Goal: Information Seeking & Learning: Find specific fact

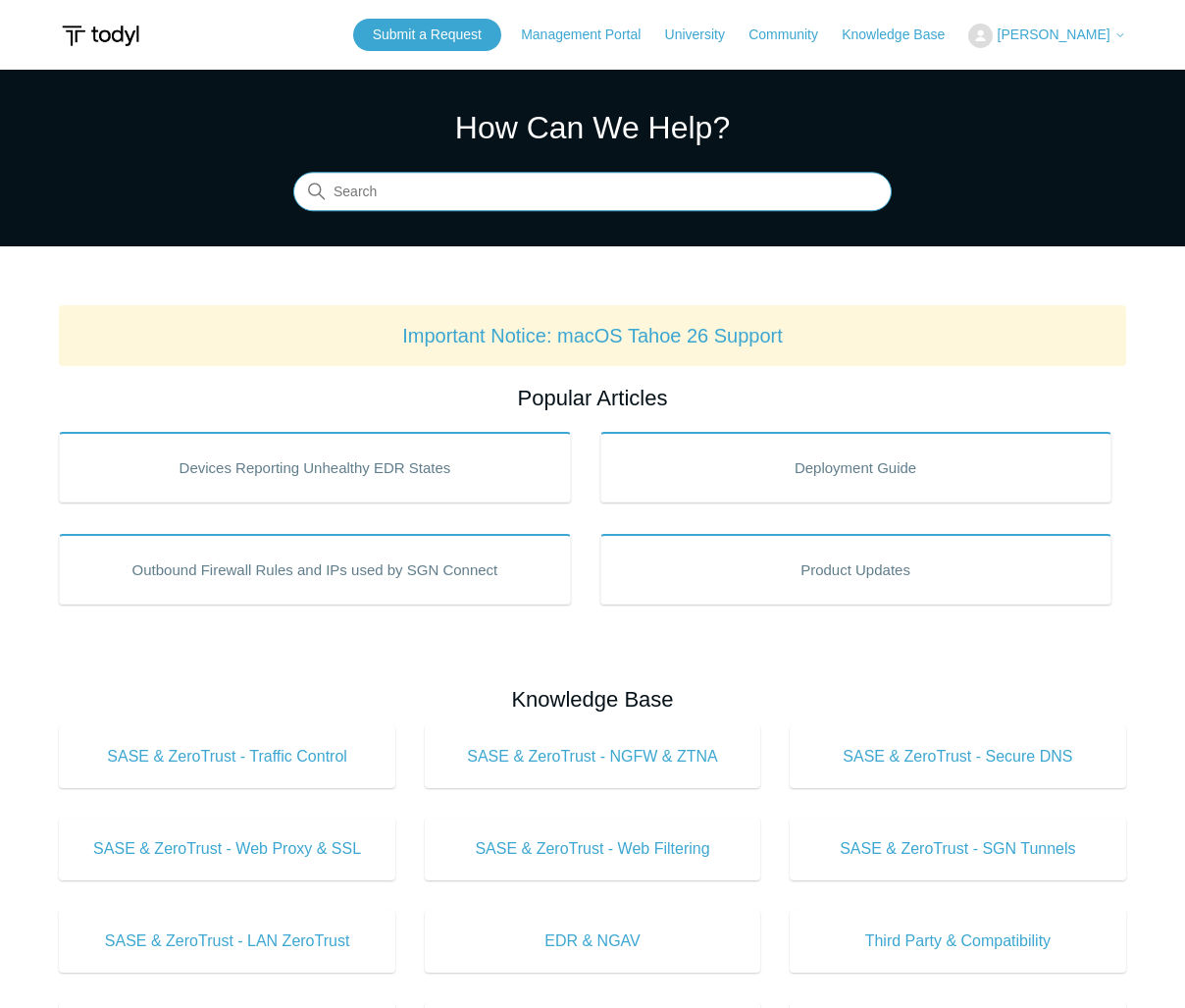
click at [428, 189] on input "Search" at bounding box center [592, 192] width 598 height 39
type input "ERROR CODE 104"
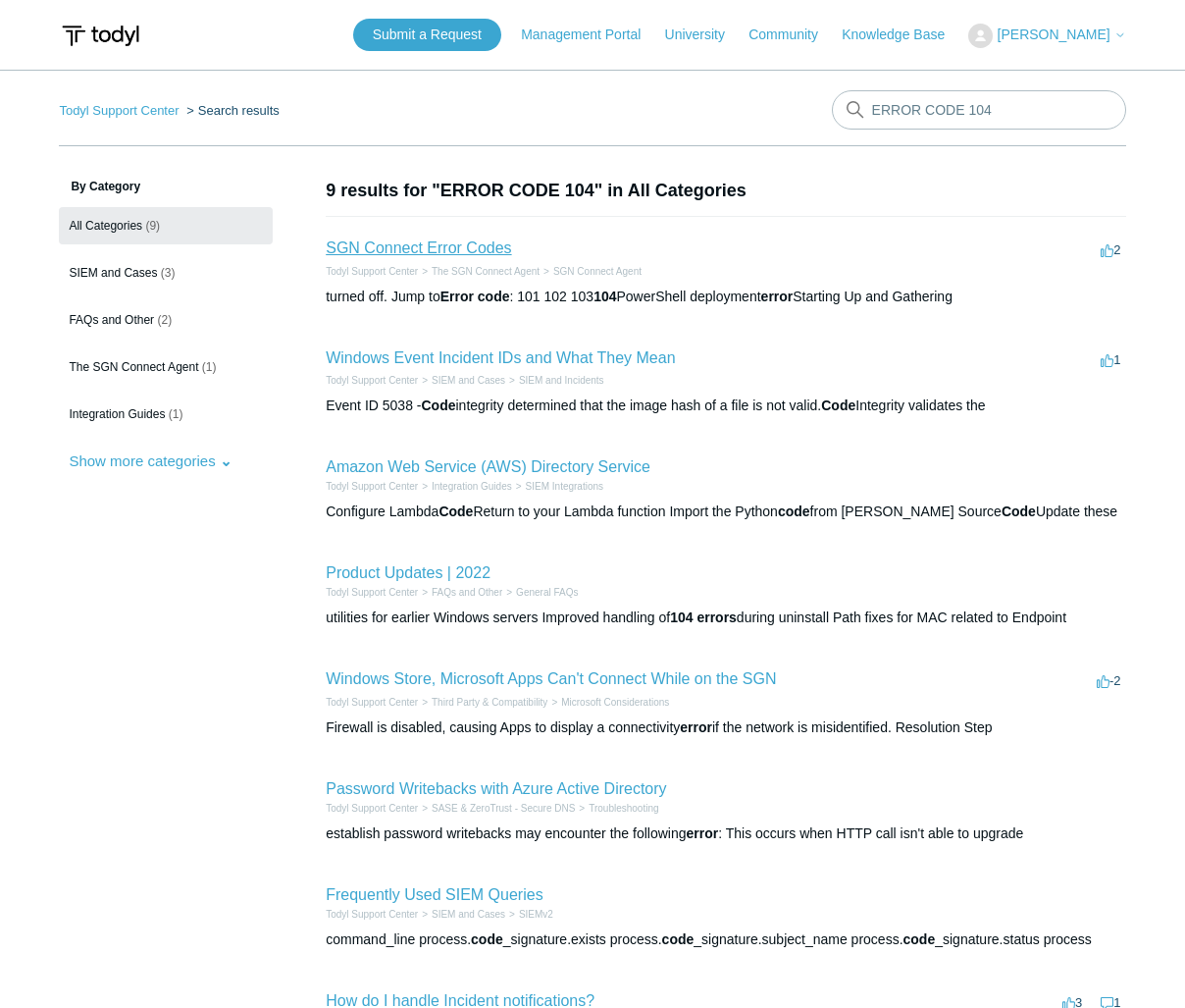
click at [390, 252] on link "SGN Connect Error Codes" at bounding box center [418, 247] width 185 height 17
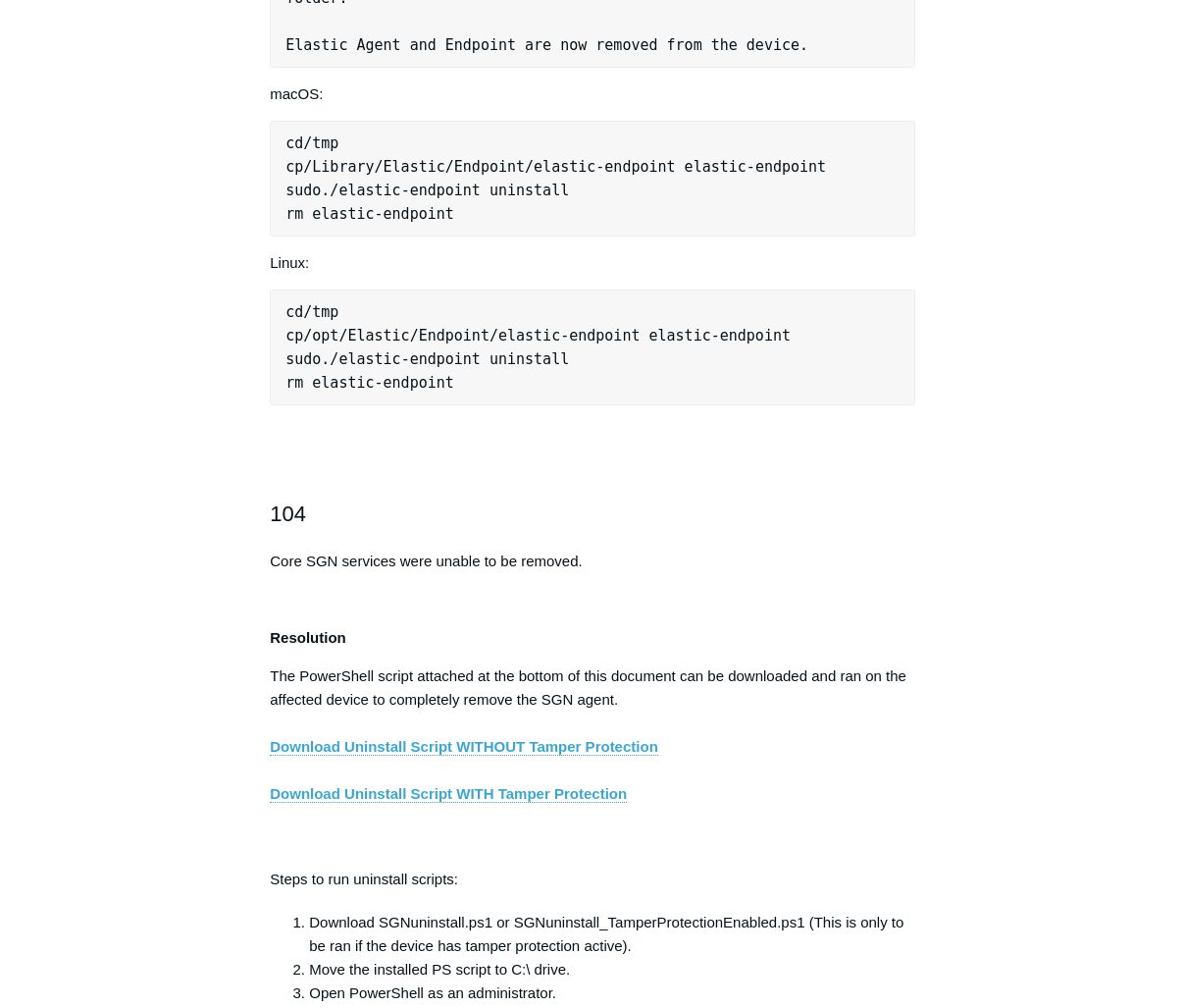
scroll to position [2845, 0]
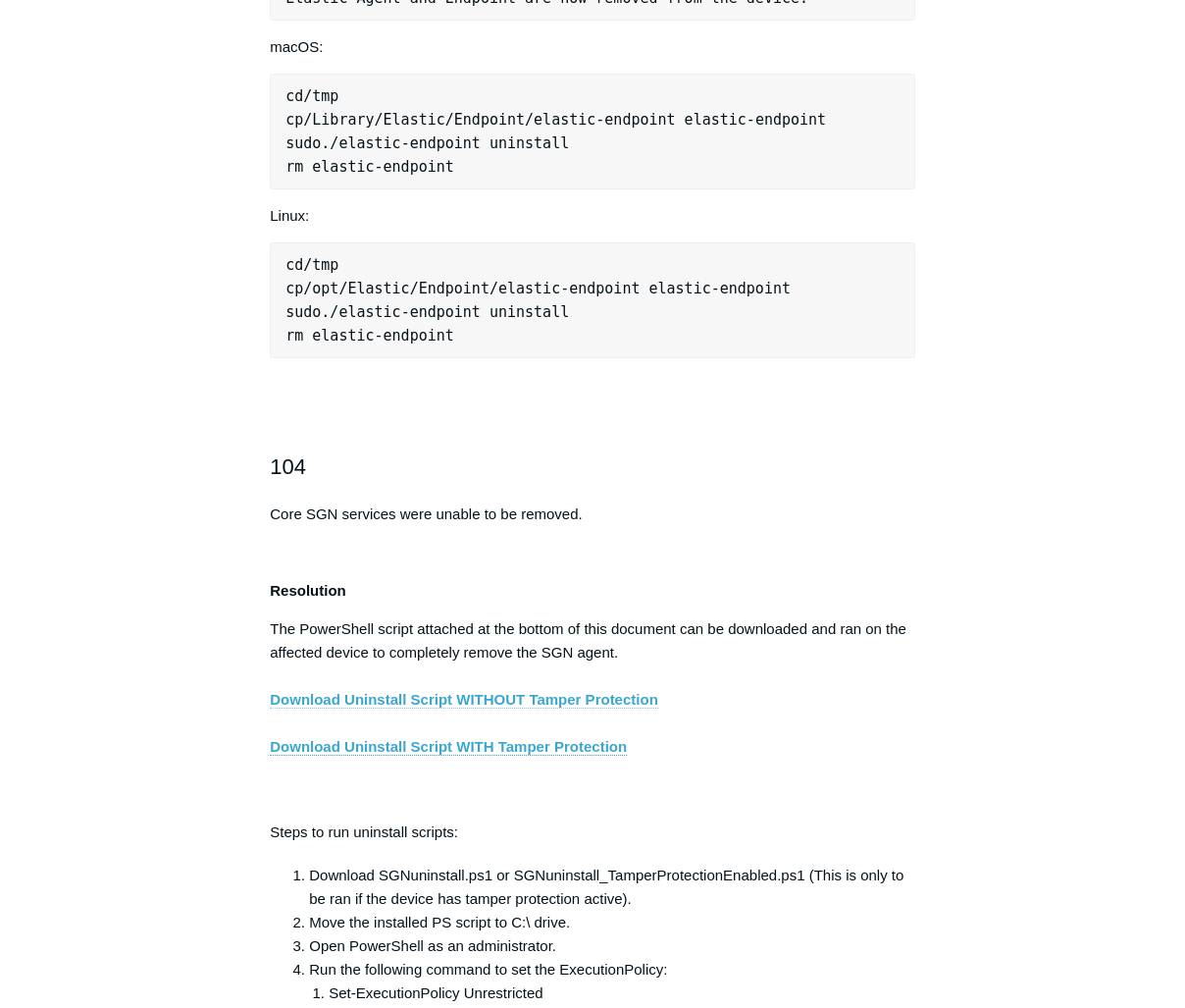
click at [520, 709] on link "Download Uninstall Script WITHOUT Tamper Protection" at bounding box center [464, 700] width 389 height 18
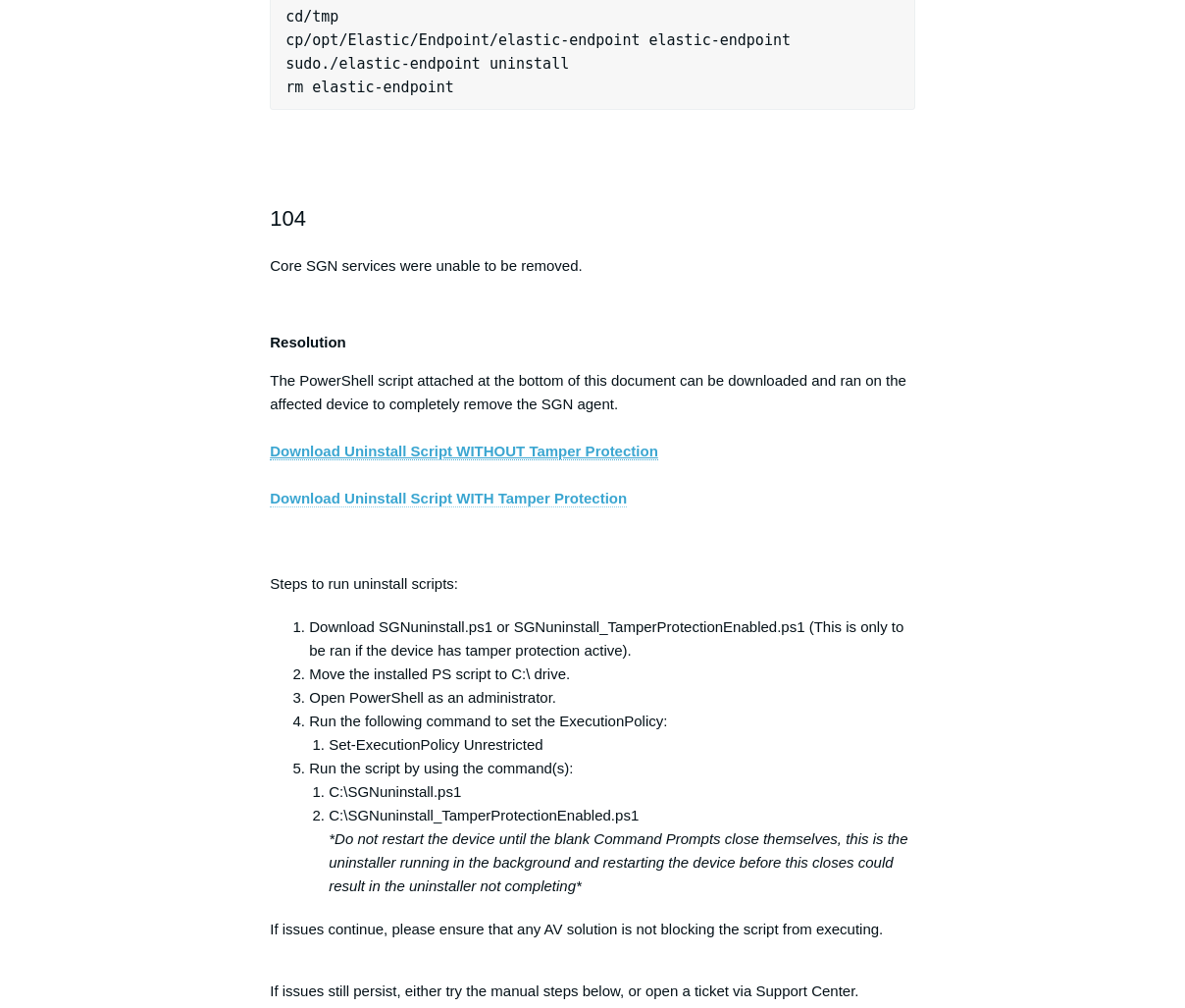
scroll to position [3139, 0]
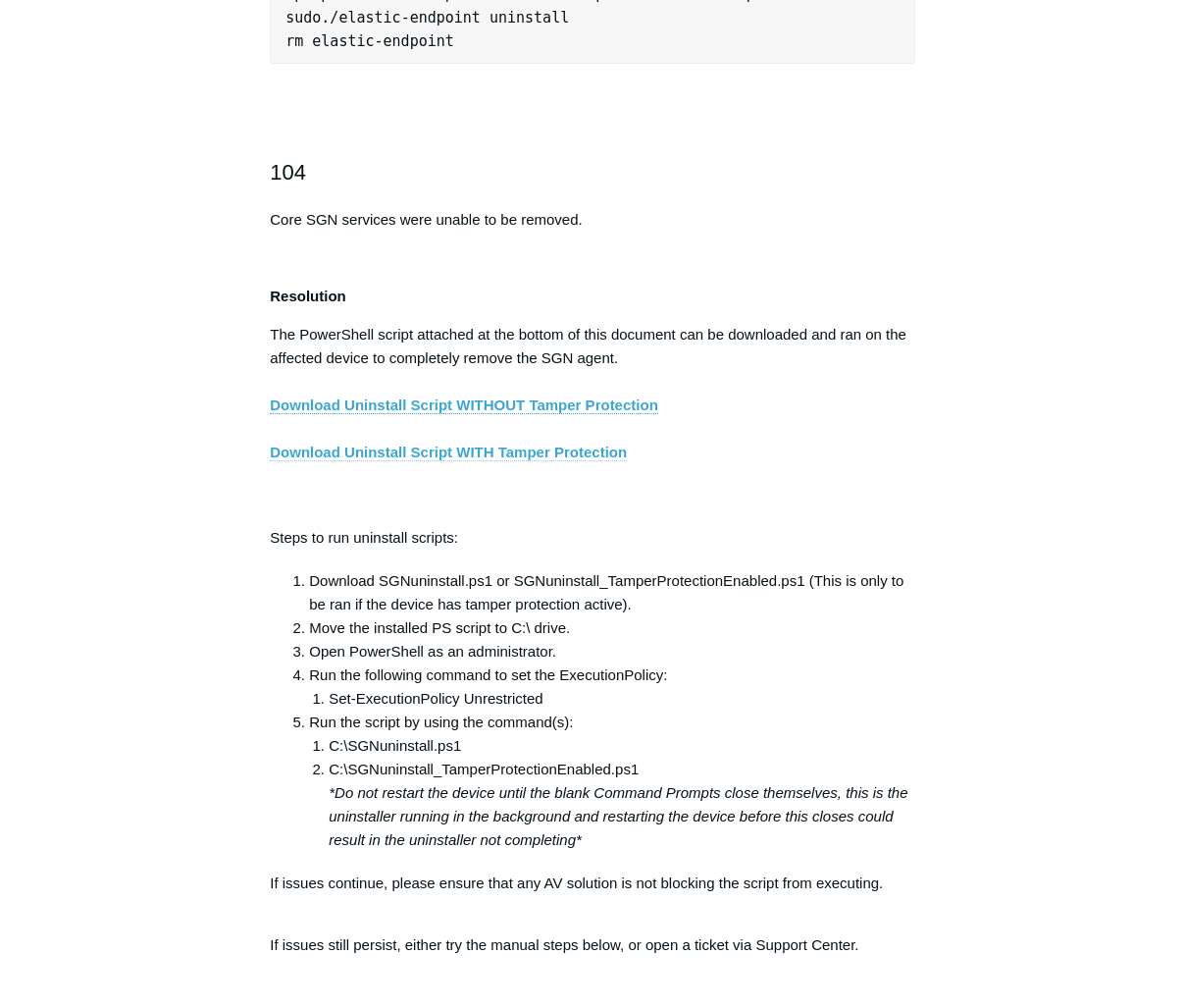
click at [473, 461] on link "Download Uninstall Script WITH Tamper Protection" at bounding box center [448, 452] width 357 height 18
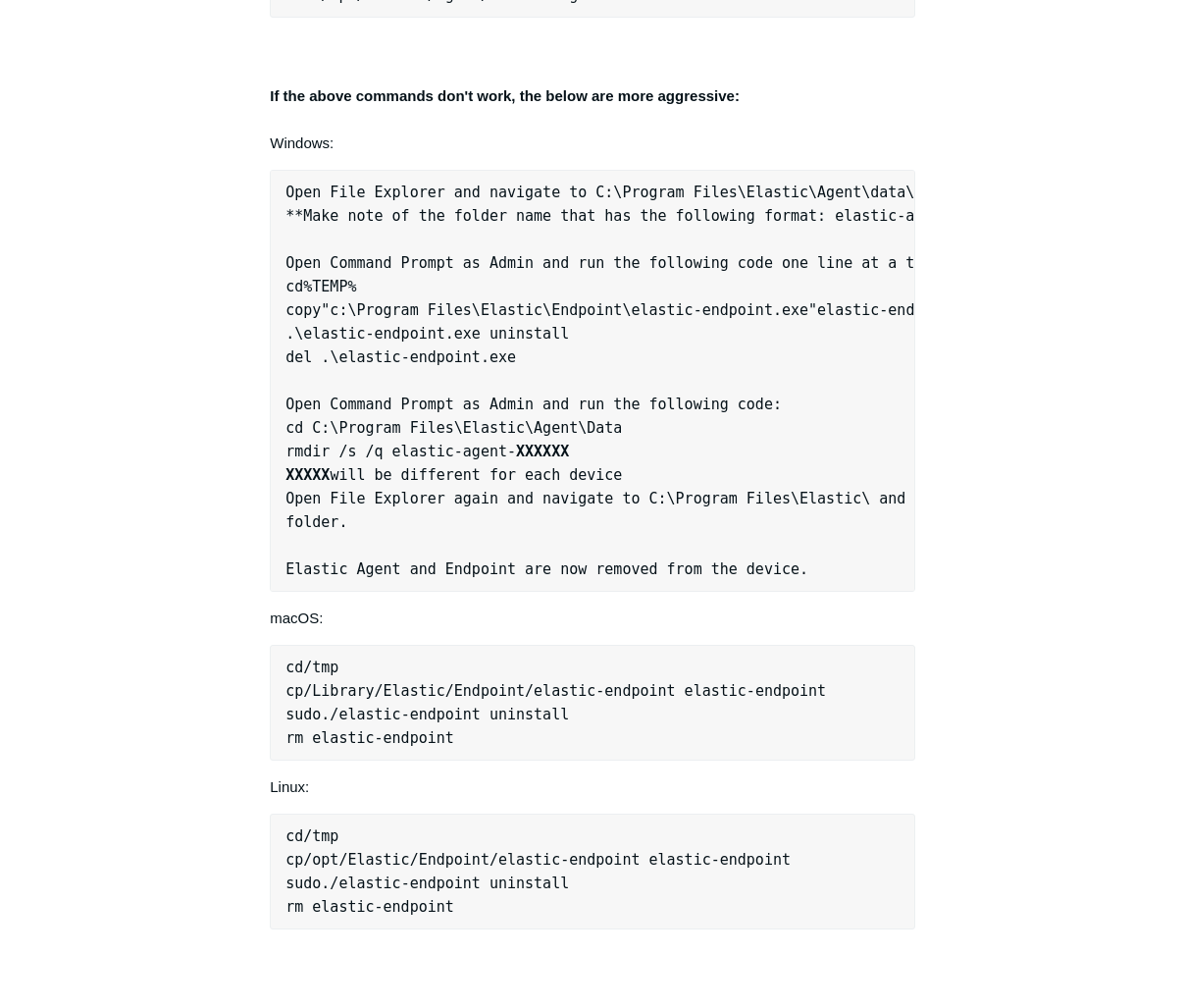
scroll to position [2551, 0]
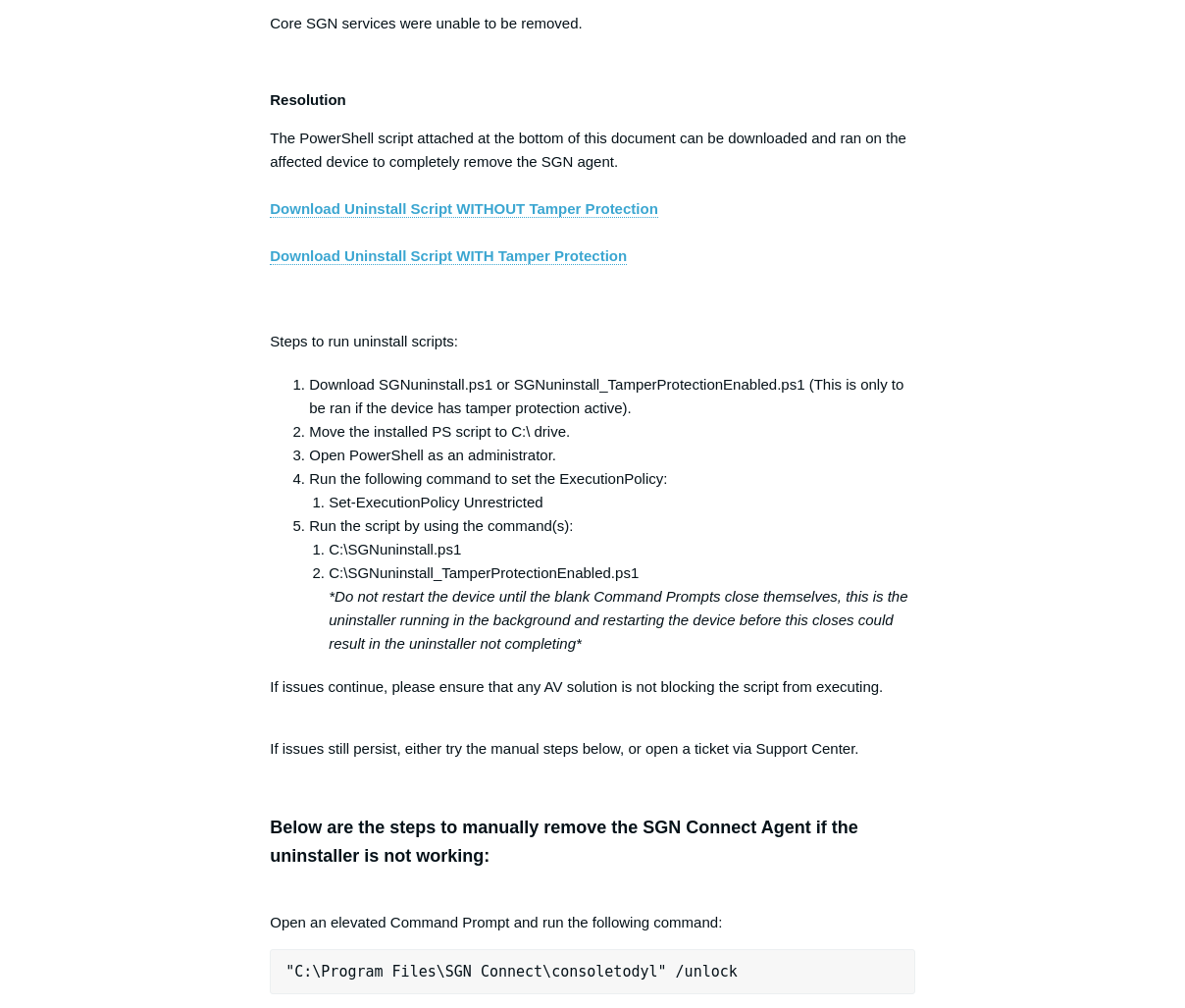
scroll to position [3238, 0]
